Goal: Information Seeking & Learning: Learn about a topic

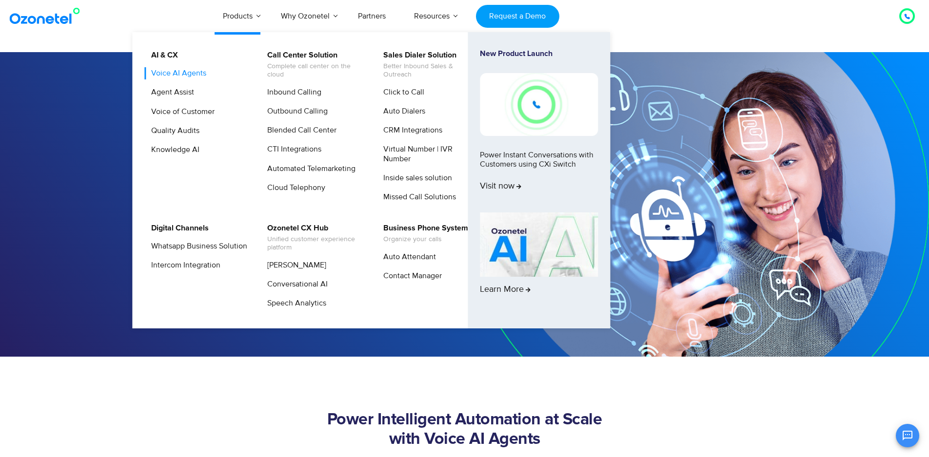
click at [178, 71] on link "Voice AI Agents" at bounding box center [176, 73] width 63 height 12
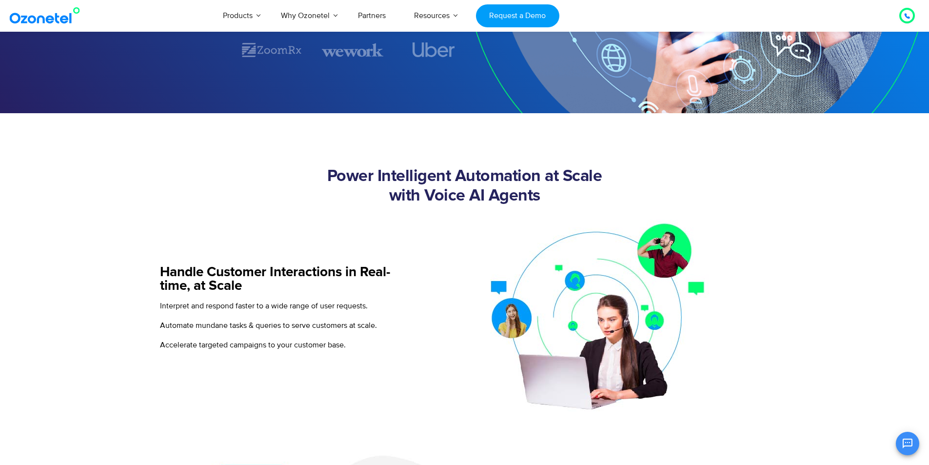
drag, startPoint x: 342, startPoint y: 178, endPoint x: 556, endPoint y: 210, distance: 215.8
click at [556, 210] on div "Power Intelligent Automation at Scale with Voice AI Agents" at bounding box center [464, 189] width 609 height 45
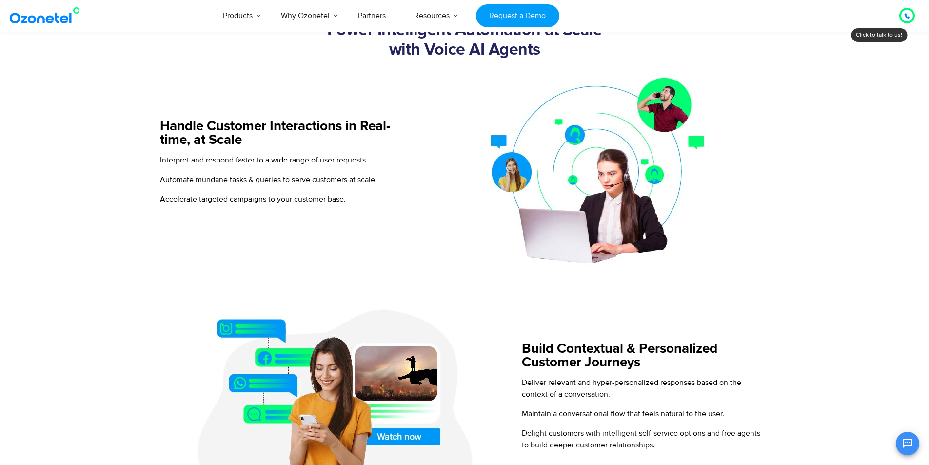
scroll to position [390, 0]
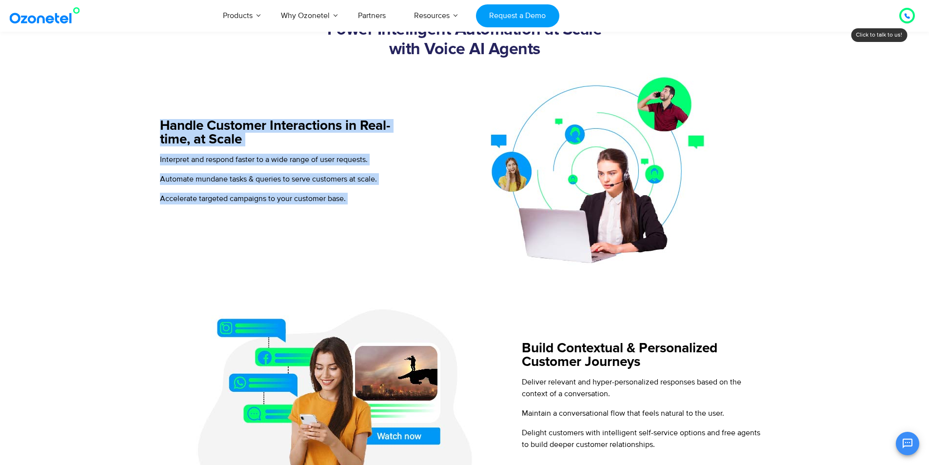
drag, startPoint x: 156, startPoint y: 124, endPoint x: 432, endPoint y: 214, distance: 290.4
click at [432, 214] on img at bounding box center [591, 165] width 327 height 200
click at [280, 185] on div "Interpret and respond faster to a wide range of user requests. Automate mundane…" at bounding box center [283, 179] width 246 height 51
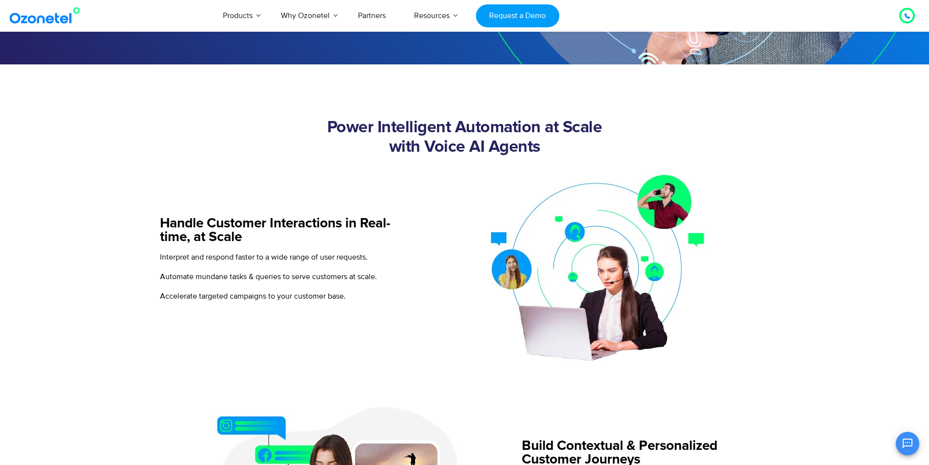
scroll to position [341, 0]
